Goal: Task Accomplishment & Management: Use online tool/utility

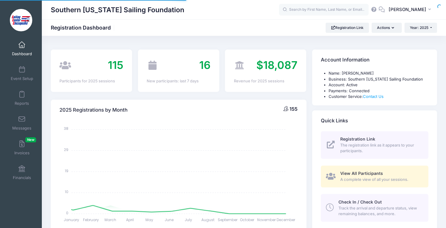
select select
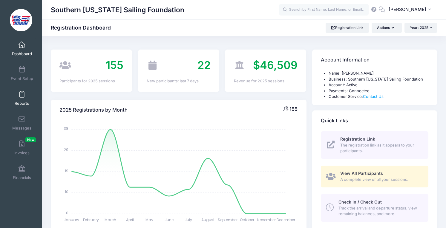
click at [24, 97] on link "Reports" at bounding box center [22, 98] width 28 height 21
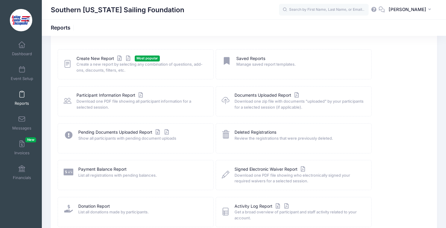
scroll to position [28, 0]
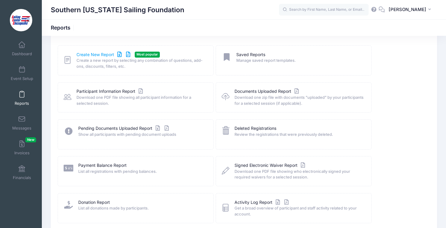
click at [81, 56] on link "Create New Report" at bounding box center [104, 55] width 56 height 6
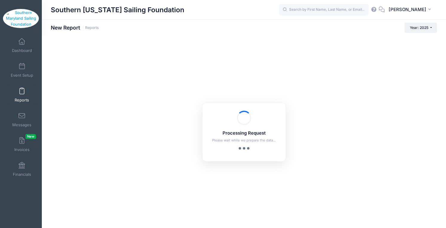
checkbox input "true"
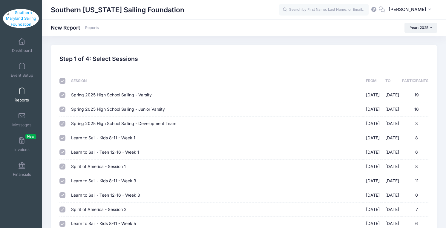
click at [62, 82] on input "checkbox" at bounding box center [62, 81] width 6 height 6
checkbox input "false"
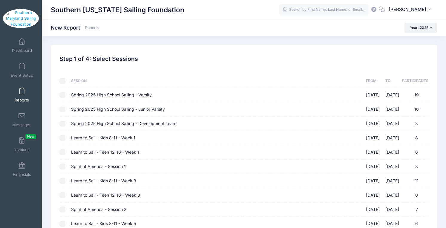
checkbox input "false"
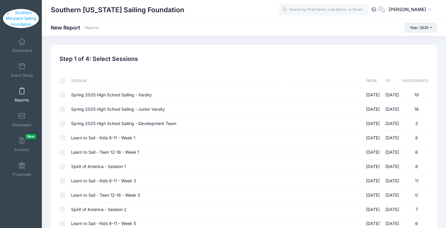
checkbox input "false"
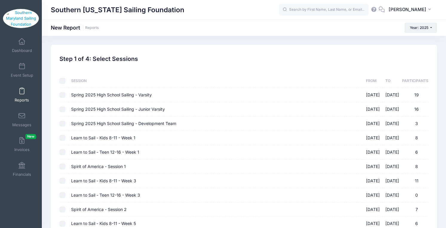
checkbox input "false"
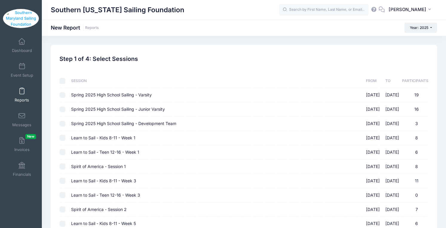
checkbox input "false"
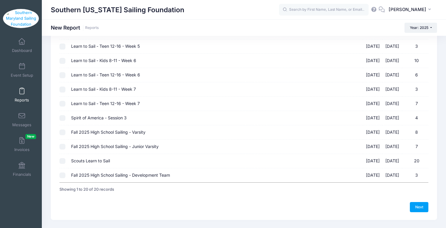
scroll to position [206, 0]
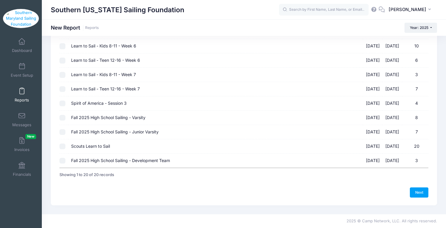
click at [63, 145] on input "Scouts Learn to Sail 09/06/2025 - 09/06/2025 20" at bounding box center [62, 147] width 6 height 6
checkbox input "true"
click at [418, 193] on link "Next" at bounding box center [419, 192] width 19 height 10
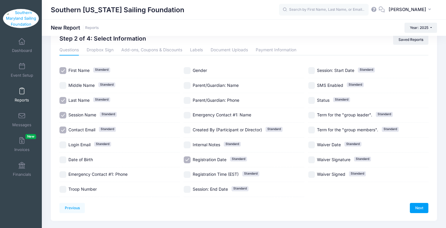
scroll to position [24, 0]
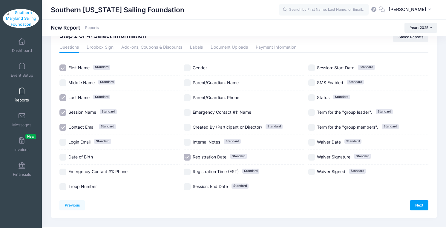
click at [87, 156] on span "Date of Birth" at bounding box center [80, 156] width 24 height 5
checkbox input "true"
click at [83, 168] on div "Emergency Contact #1: Phone" at bounding box center [119, 172] width 120 height 15
checkbox input "true"
click at [82, 183] on div "Troop Number" at bounding box center [119, 186] width 120 height 15
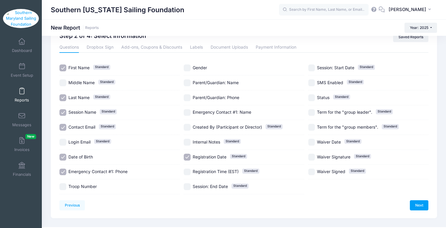
checkbox input "true"
click at [201, 68] on span "Gender" at bounding box center [200, 67] width 14 height 5
checkbox input "true"
click at [203, 81] on span "Parent/Guardian: Name" at bounding box center [216, 82] width 46 height 5
checkbox input "true"
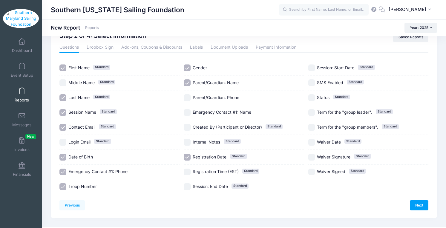
click at [204, 95] on span "Parent/Guardian: Phone" at bounding box center [216, 97] width 47 height 5
checkbox input "true"
click at [203, 114] on span "Emergency Contact #1: Name" at bounding box center [222, 112] width 59 height 5
checkbox input "true"
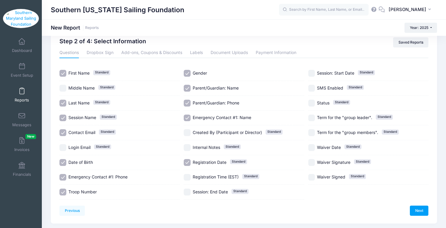
scroll to position [23, 0]
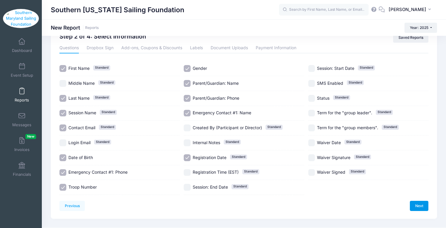
click at [419, 202] on link "Next" at bounding box center [419, 206] width 19 height 10
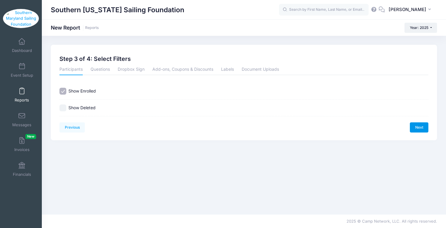
click at [413, 130] on link "Next" at bounding box center [419, 127] width 19 height 10
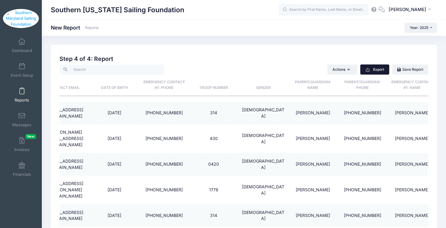
click at [378, 70] on button "Export" at bounding box center [374, 69] width 29 height 10
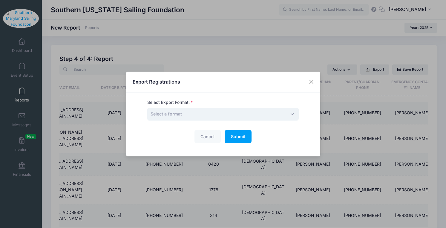
click at [276, 114] on span "Select a format" at bounding box center [222, 114] width 151 height 13
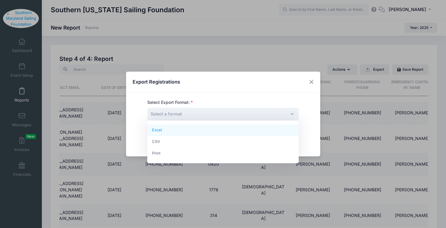
select select "excel"
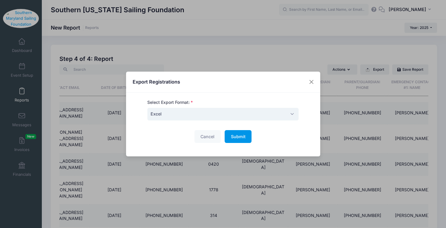
click at [241, 133] on button "Submit Please wait..." at bounding box center [238, 136] width 27 height 13
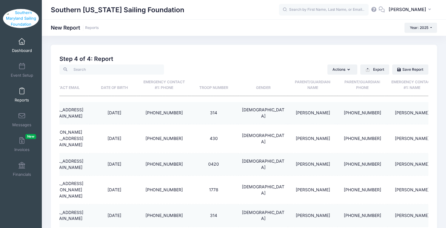
click at [26, 48] on link "Dashboard" at bounding box center [22, 45] width 28 height 21
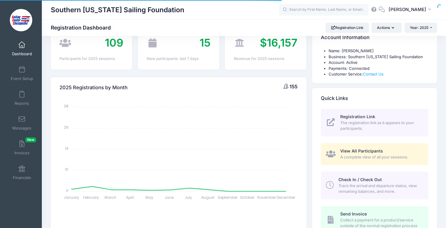
select select
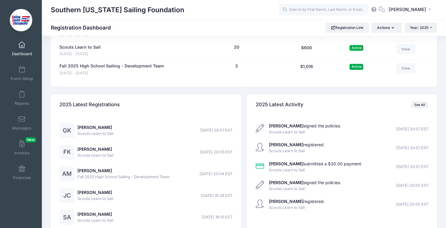
scroll to position [644, 0]
click at [86, 170] on link "Amelia Moran" at bounding box center [94, 169] width 35 height 5
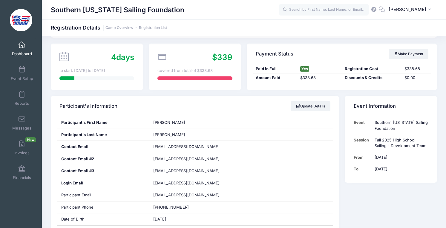
scroll to position [47, 0]
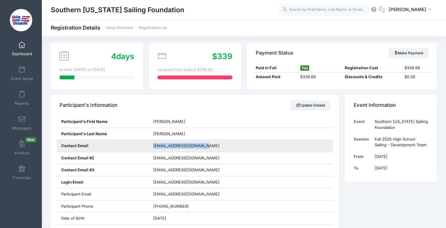
drag, startPoint x: 208, startPoint y: 147, endPoint x: 154, endPoint y: 147, distance: 54.3
click at [154, 147] on div "chrismoran8103@gmail.com" at bounding box center [241, 146] width 184 height 12
copy span "chrismoran8103@gmail.com"
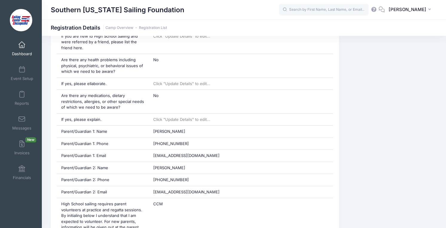
scroll to position [355, 0]
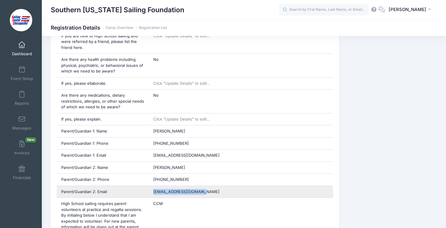
drag, startPoint x: 204, startPoint y: 190, endPoint x: 153, endPoint y: 193, distance: 51.5
click at [153, 193] on div "Gizellenieves@yahoo.com" at bounding box center [241, 192] width 184 height 12
copy span "Gizellenieves@yahoo.com"
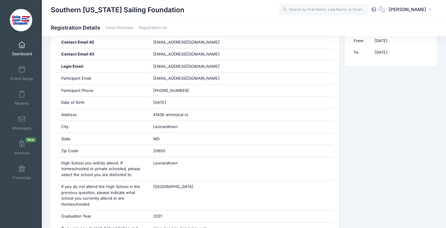
scroll to position [152, 0]
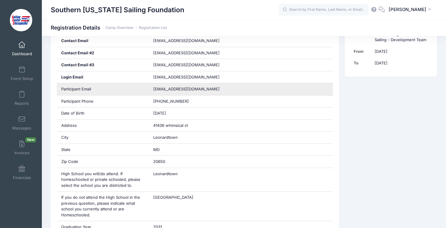
drag, startPoint x: 218, startPoint y: 88, endPoint x: 155, endPoint y: 91, distance: 63.4
click at [155, 91] on div "Amelialovesdogs1234@gmail.com" at bounding box center [241, 89] width 184 height 12
copy span "Amelialovesdogs1234@gmail.com"
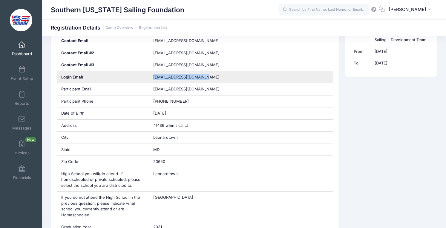
drag, startPoint x: 210, startPoint y: 79, endPoint x: 153, endPoint y: 78, distance: 56.1
click at [153, 78] on span "chrismoran8103@gmail.com" at bounding box center [190, 77] width 75 height 6
copy span "chrismoran8103@gmail.com"
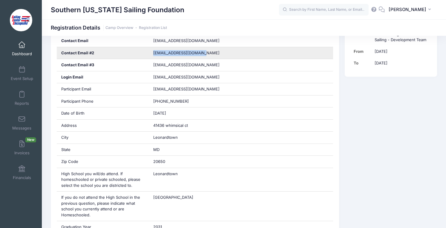
drag, startPoint x: 200, startPoint y: 56, endPoint x: 152, endPoint y: 55, distance: 48.4
click at [152, 55] on div "gizellenieves@yahoo.com" at bounding box center [241, 53] width 184 height 12
copy span "gizellenieves@yahoo.com"
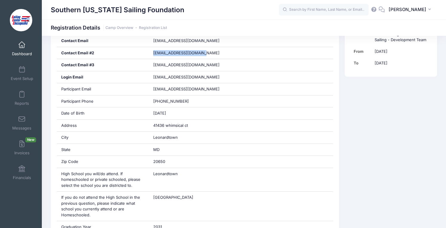
click at [27, 49] on link "Dashboard" at bounding box center [22, 48] width 28 height 21
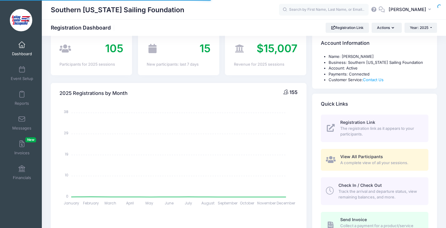
select select
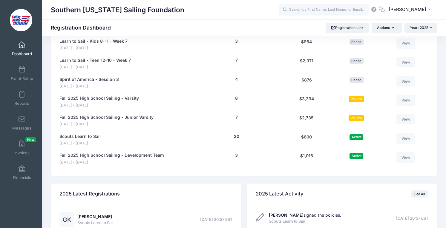
scroll to position [547, 0]
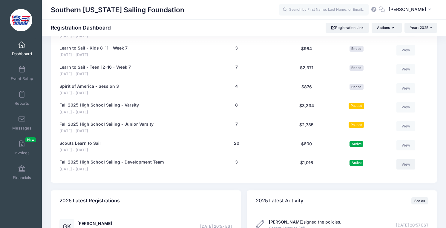
click at [406, 163] on link "View" at bounding box center [405, 164] width 19 height 10
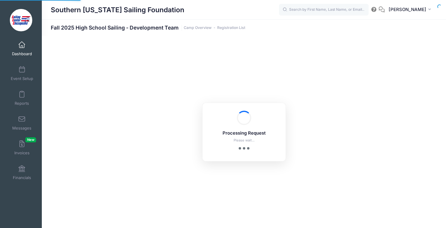
select select "10"
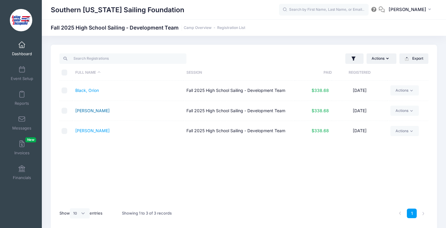
click at [99, 111] on link "[PERSON_NAME]" at bounding box center [92, 110] width 34 height 5
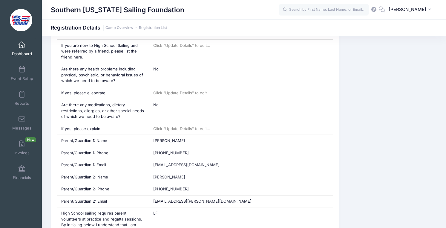
scroll to position [322, 0]
click at [22, 93] on span at bounding box center [22, 94] width 0 height 7
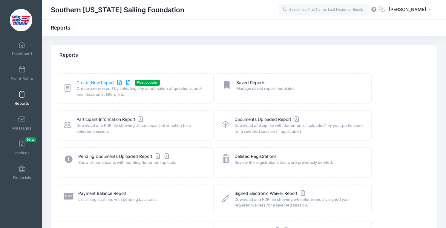
click at [106, 84] on link "Create New Report" at bounding box center [104, 83] width 56 height 6
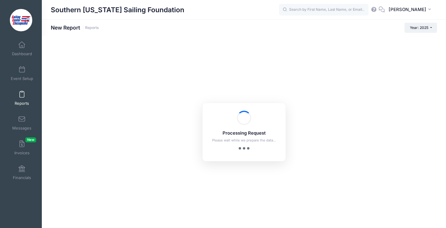
checkbox input "true"
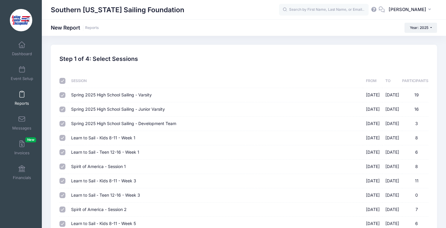
scroll to position [9, 0]
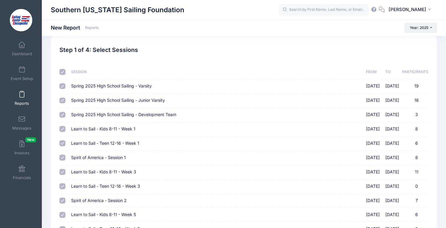
click at [61, 71] on input "checkbox" at bounding box center [62, 72] width 6 height 6
checkbox input "false"
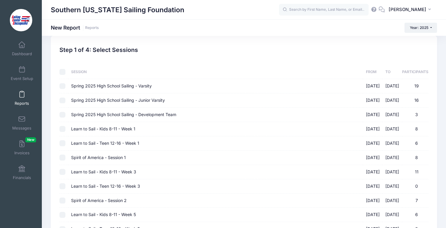
checkbox input "false"
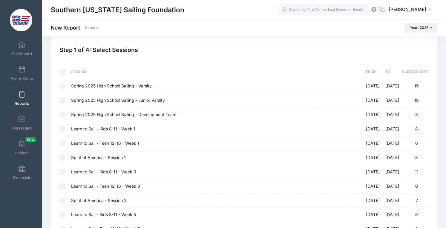
checkbox input "false"
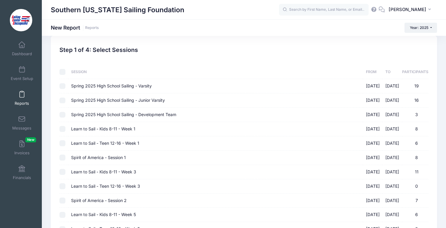
checkbox input "false"
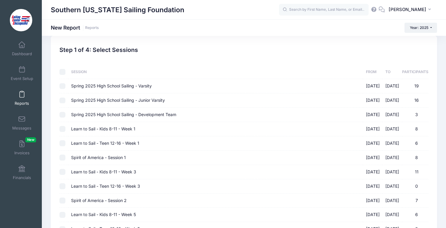
checkbox input "false"
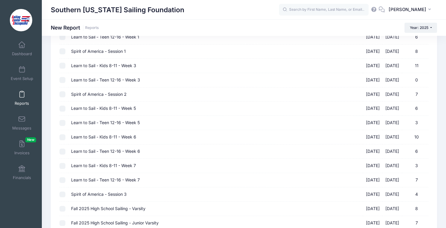
scroll to position [206, 0]
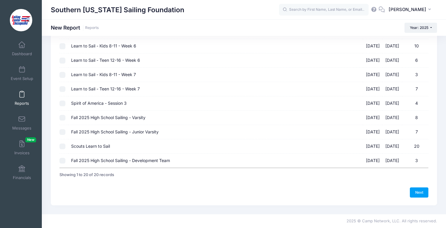
click at [63, 115] on input "Fall 2025 High School Sailing - Varsity 09/02/2025 - 10/31/2025 8" at bounding box center [62, 118] width 6 height 6
checkbox input "true"
click at [62, 132] on input "Fall 2025 High School Sailing - Junior Varsity 09/04/2025 - 10/31/2025 7" at bounding box center [62, 132] width 6 height 6
checkbox input "true"
click at [66, 160] on td at bounding box center [63, 161] width 9 height 14
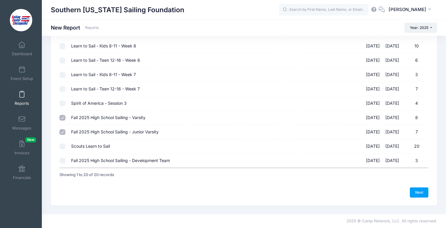
click at [62, 160] on input "Fall 2025 High School Sailing - Development Team 09/08/2025 - 10/30/2025 3" at bounding box center [62, 161] width 6 height 6
checkbox input "true"
click at [420, 193] on link "Next" at bounding box center [419, 192] width 19 height 10
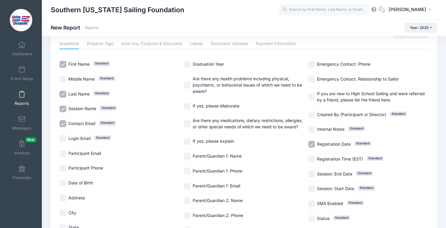
scroll to position [42, 0]
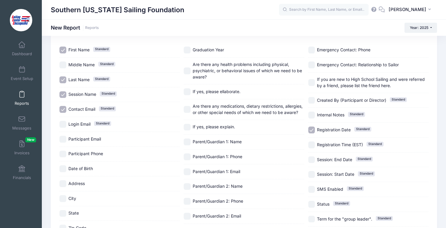
click at [97, 142] on span "Participant Email" at bounding box center [84, 139] width 33 height 6
checkbox input "true"
click at [95, 151] on span "Participant Phone" at bounding box center [85, 154] width 35 height 6
checkbox input "true"
click at [83, 166] on span "Date of Birth" at bounding box center [80, 168] width 24 height 5
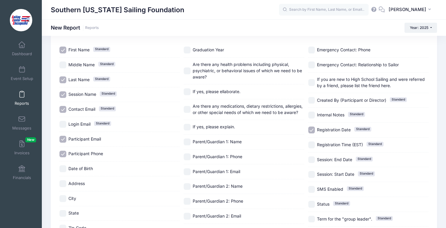
checkbox input "true"
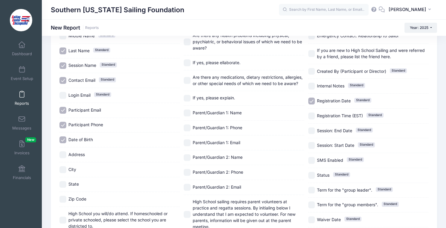
scroll to position [72, 0]
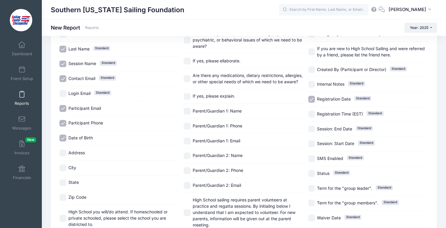
click at [82, 159] on div "Address" at bounding box center [119, 153] width 120 height 15
checkbox input "true"
click at [75, 167] on span "City" at bounding box center [72, 167] width 8 height 5
checkbox input "true"
click at [75, 182] on span "State" at bounding box center [73, 182] width 10 height 5
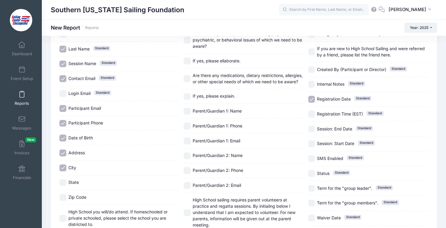
checkbox input "true"
click at [76, 193] on div "Zip Code" at bounding box center [119, 197] width 120 height 15
checkbox input "true"
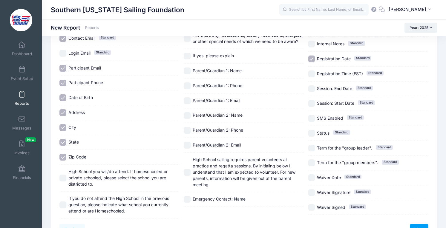
scroll to position [115, 0]
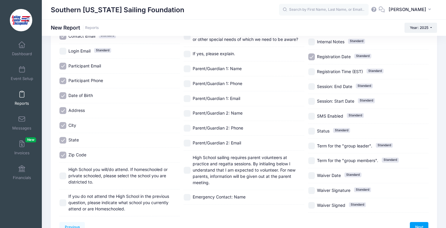
click at [76, 176] on span "High School you will/do attend. If homeschooled or private schooled, please sel…" at bounding box center [117, 176] width 99 height 18
checkbox input "true"
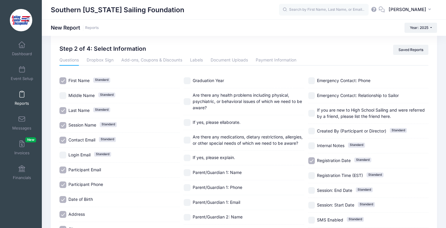
scroll to position [0, 0]
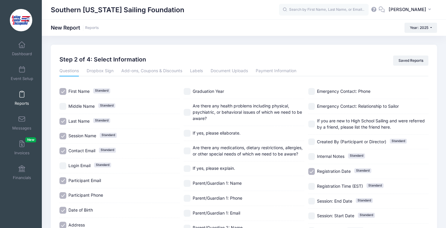
click at [186, 92] on input "Graduation Year" at bounding box center [187, 91] width 7 height 7
checkbox input "true"
click at [187, 111] on input "Are there any health problems including physical, psychiatric, or behavioral is…" at bounding box center [187, 112] width 7 height 7
checkbox input "true"
click at [188, 130] on input "If yes, please ellaborate." at bounding box center [187, 133] width 7 height 7
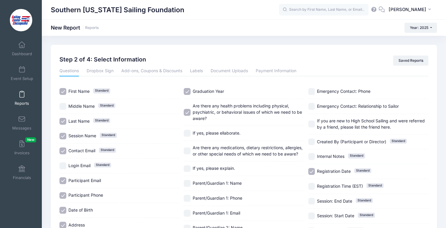
checkbox input "true"
click at [189, 150] on input "Are there any medications, dietary restrictions, allergies, or other special ne…" at bounding box center [187, 150] width 7 height 7
checkbox input "true"
click at [189, 168] on input "If yes, please explain." at bounding box center [187, 168] width 7 height 7
checkbox input "true"
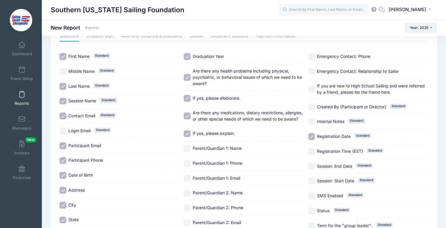
scroll to position [36, 0]
click at [191, 151] on div "Parent/Guardian 1: Name" at bounding box center [244, 148] width 120 height 15
checkbox input "true"
click at [189, 161] on input "Parent/Guardian 1: Phone" at bounding box center [187, 162] width 7 height 7
checkbox input "true"
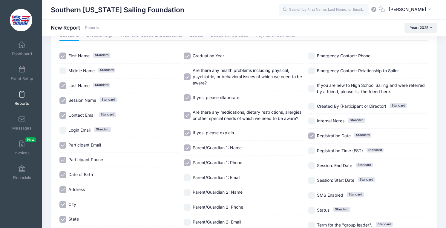
click at [189, 176] on input "Parent/Guardian 1: Email" at bounding box center [187, 177] width 7 height 7
checkbox input "true"
click at [188, 192] on input "Parent/Guardian 2: Name" at bounding box center [187, 192] width 7 height 7
checkbox input "true"
click at [189, 204] on div "Parent/Guardian 2: Phone" at bounding box center [244, 207] width 120 height 15
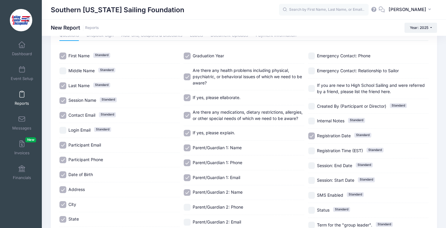
checkbox input "true"
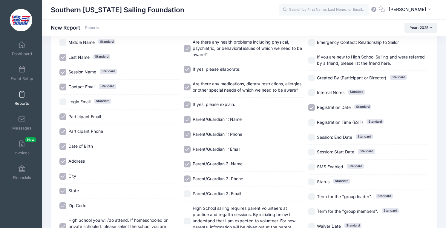
click at [189, 192] on input "Parent/Guardian 2: Email" at bounding box center [187, 193] width 7 height 7
checkbox input "true"
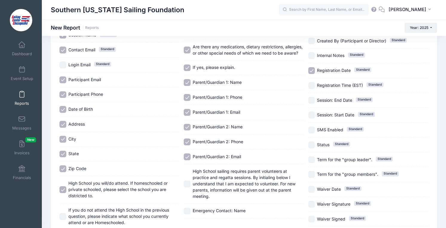
scroll to position [111, 0]
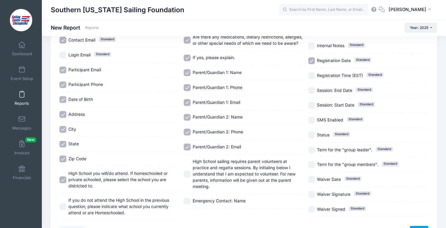
click at [190, 201] on input "Emergency Contact: Name" at bounding box center [187, 201] width 7 height 7
checkbox input "true"
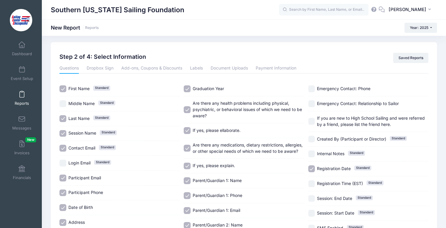
scroll to position [0, 0]
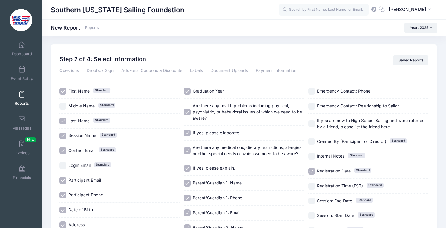
click at [314, 90] on input "Emergency Contact: Phone" at bounding box center [311, 91] width 7 height 7
checkbox input "true"
click at [313, 104] on input "Emergency Contact: Relationship to Sailor" at bounding box center [311, 106] width 7 height 7
checkbox input "true"
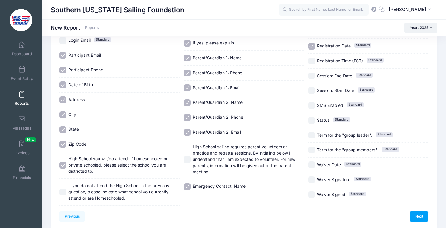
scroll to position [128, 0]
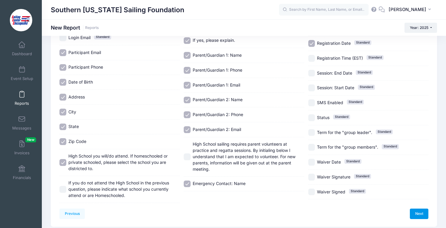
click at [422, 217] on link "Next" at bounding box center [419, 214] width 19 height 10
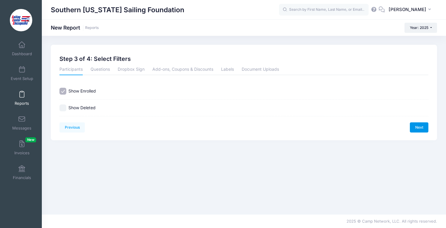
scroll to position [0, 0]
click at [416, 125] on link "Next" at bounding box center [419, 127] width 19 height 10
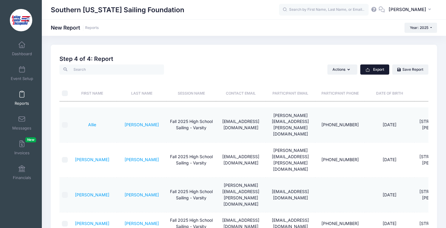
click at [375, 69] on button "Export" at bounding box center [374, 69] width 29 height 10
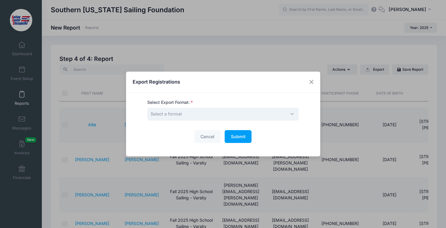
click at [233, 117] on span "Select a format" at bounding box center [222, 114] width 151 height 13
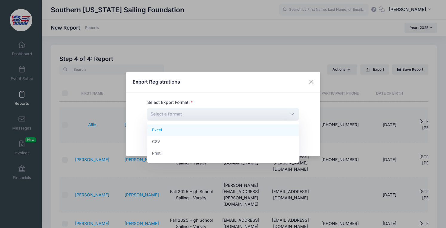
select select "excel"
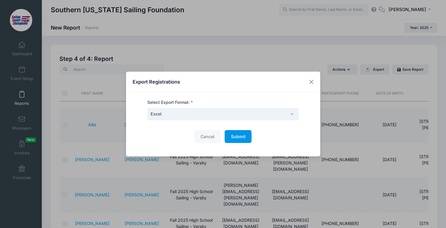
click at [235, 135] on span "Submit" at bounding box center [238, 136] width 15 height 5
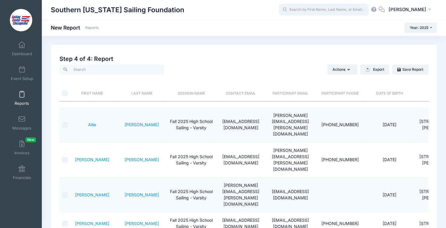
click at [296, 14] on input "text" at bounding box center [324, 10] width 90 height 12
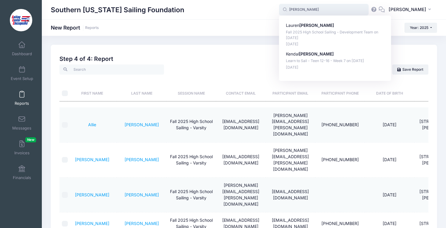
type input "fahey"
